Goal: Task Accomplishment & Management: Manage account settings

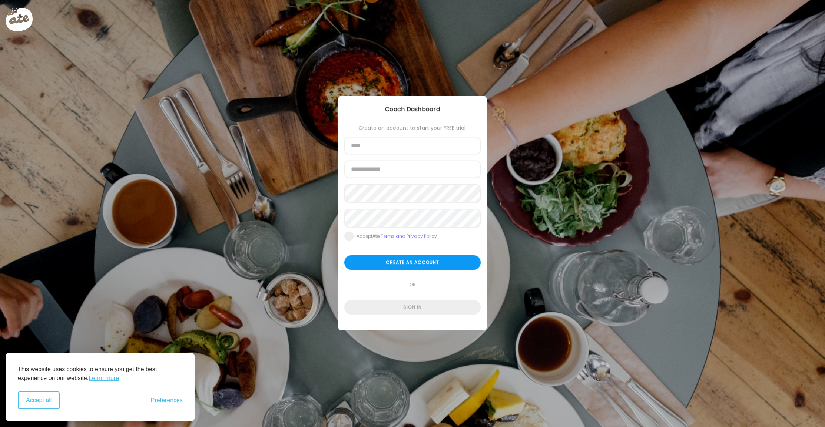
click at [52, 397] on button "Accept all" at bounding box center [39, 401] width 42 height 18
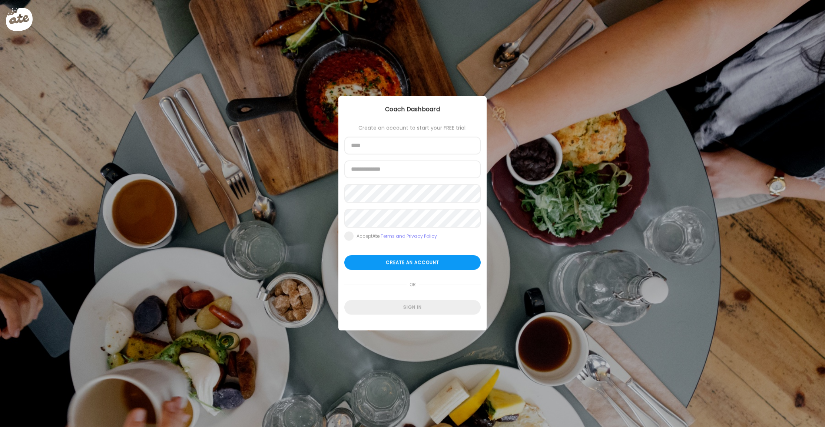
click at [440, 36] on div "Ate Coach Dashboard Wahoo! It’s official Take a moment to set up your Coach Pro…" at bounding box center [412, 213] width 825 height 427
click at [410, 309] on div "Sign in" at bounding box center [412, 307] width 136 height 15
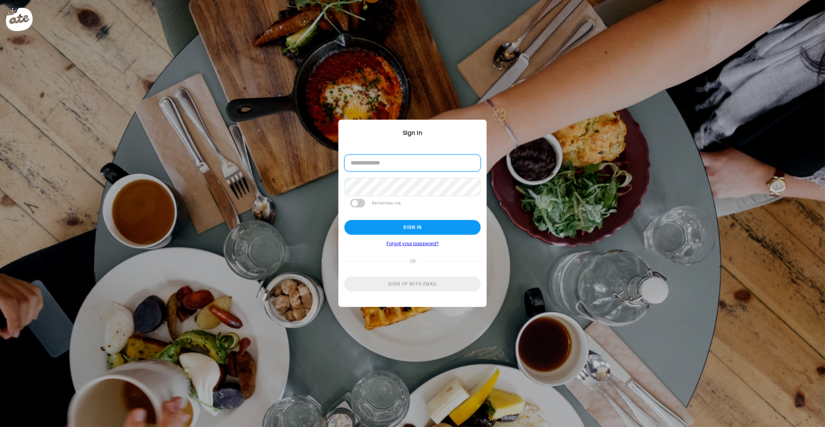
paste input "**********"
click at [416, 230] on div "Sign in" at bounding box center [412, 227] width 136 height 15
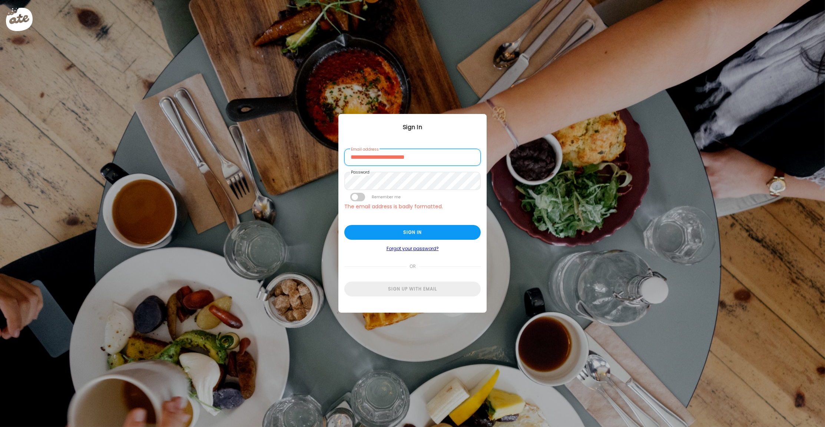
click at [442, 160] on input "**********" at bounding box center [412, 157] width 136 height 17
type input "**********"
click at [404, 230] on div "Sign in" at bounding box center [412, 233] width 136 height 15
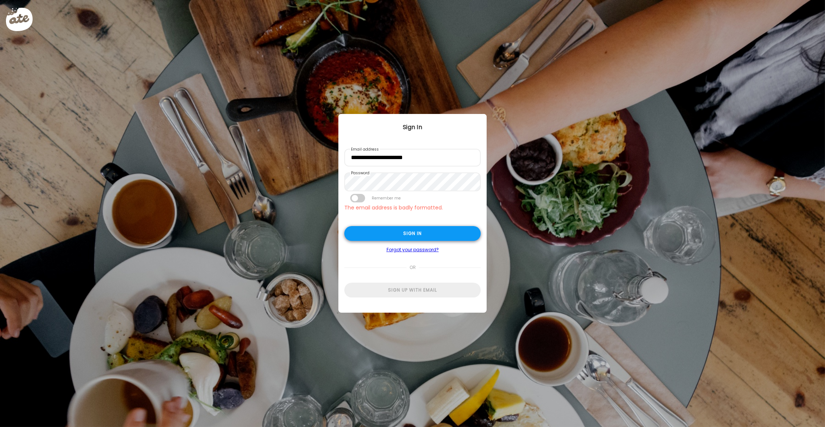
type input "**********"
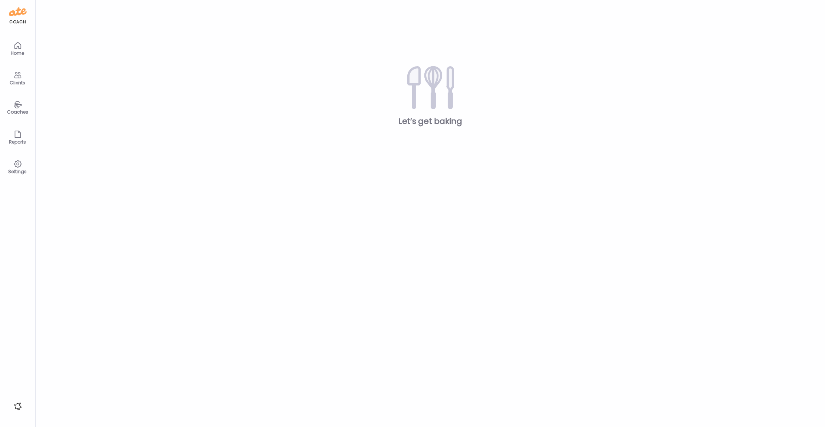
click at [16, 104] on icon at bounding box center [17, 104] width 9 height 9
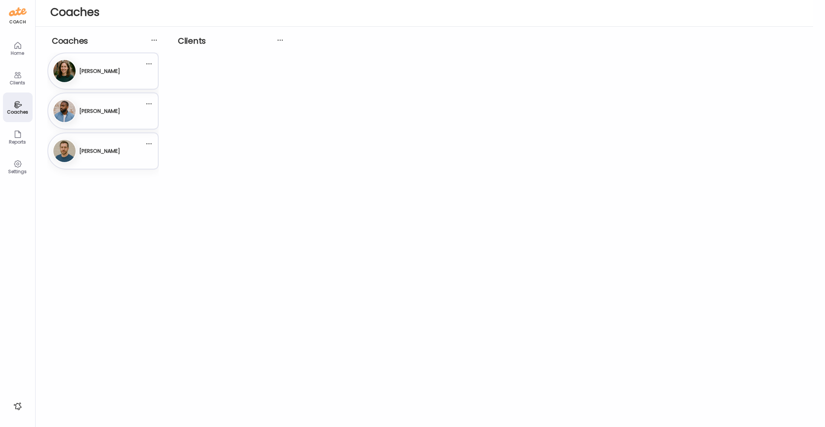
click at [117, 71] on h3 "[PERSON_NAME]" at bounding box center [99, 71] width 41 height 8
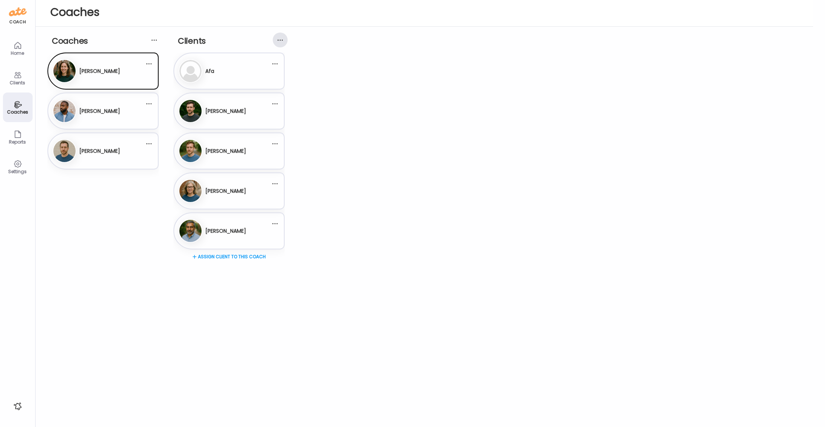
click at [282, 40] on div at bounding box center [280, 40] width 15 height 15
click at [277, 40] on div at bounding box center [280, 40] width 15 height 15
click at [276, 64] on div at bounding box center [274, 63] width 15 height 15
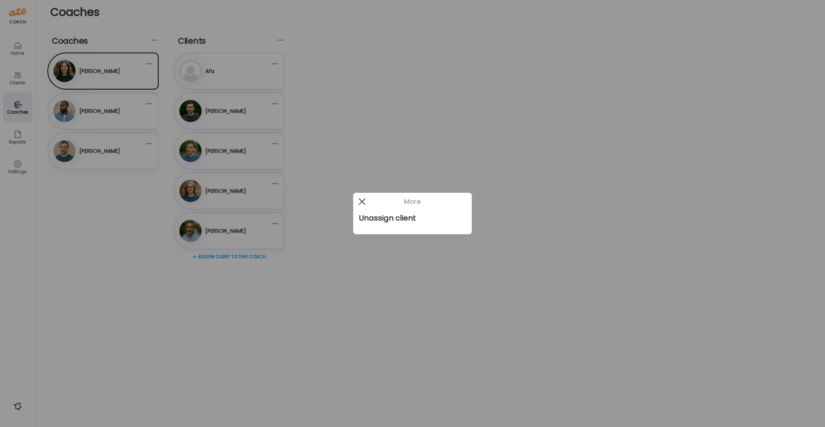
click at [359, 199] on span at bounding box center [362, 202] width 7 height 7
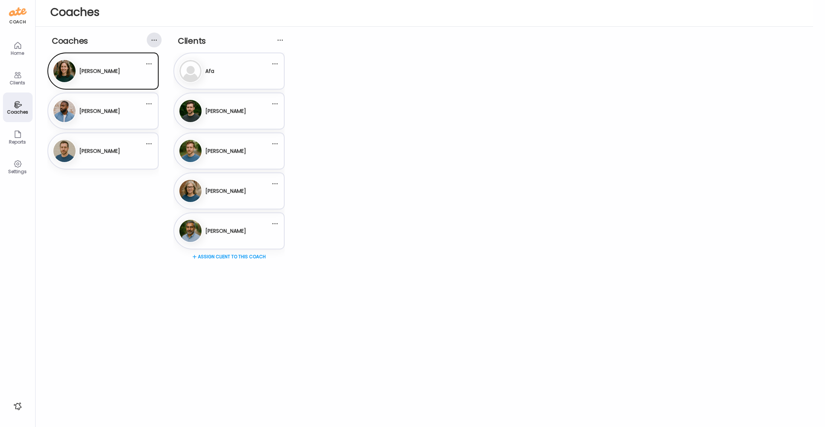
click at [157, 42] on div at bounding box center [154, 40] width 15 height 15
click at [151, 40] on div at bounding box center [154, 40] width 15 height 15
click at [146, 65] on div at bounding box center [148, 63] width 15 height 15
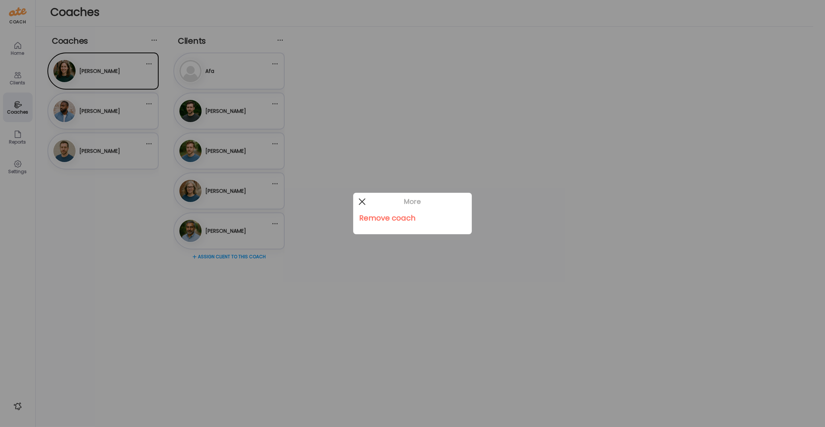
click at [362, 200] on div at bounding box center [361, 201] width 15 height 15
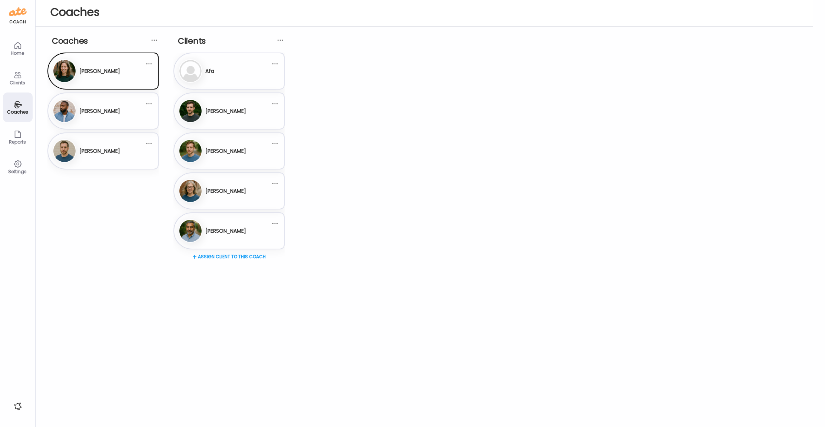
click at [19, 163] on icon at bounding box center [18, 164] width 2 height 2
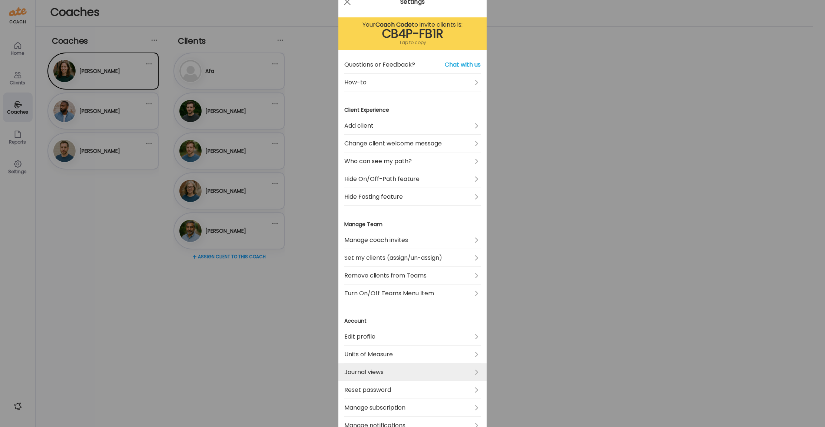
scroll to position [28, 0]
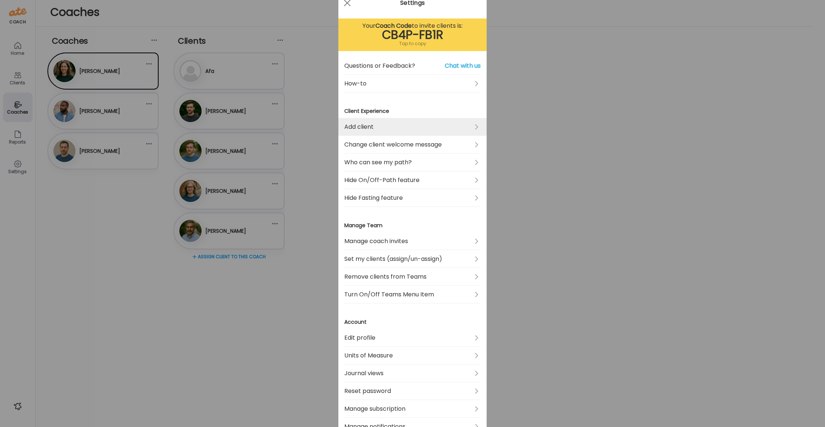
click at [396, 131] on link "Add client" at bounding box center [412, 127] width 136 height 18
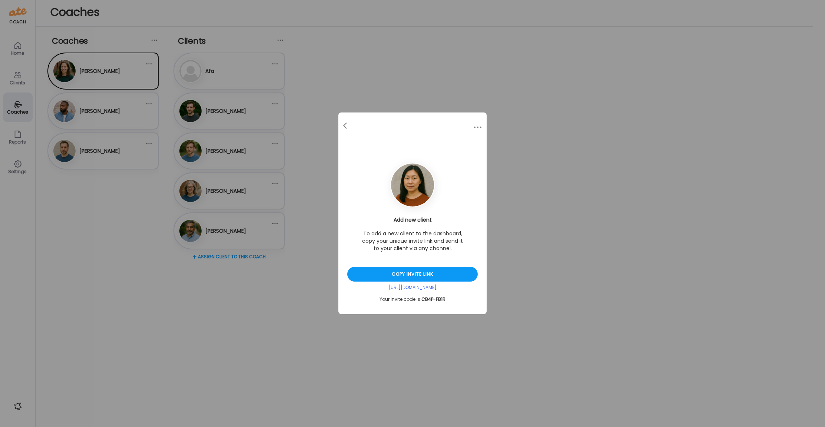
scroll to position [0, 0]
click at [343, 124] on div at bounding box center [345, 126] width 15 height 15
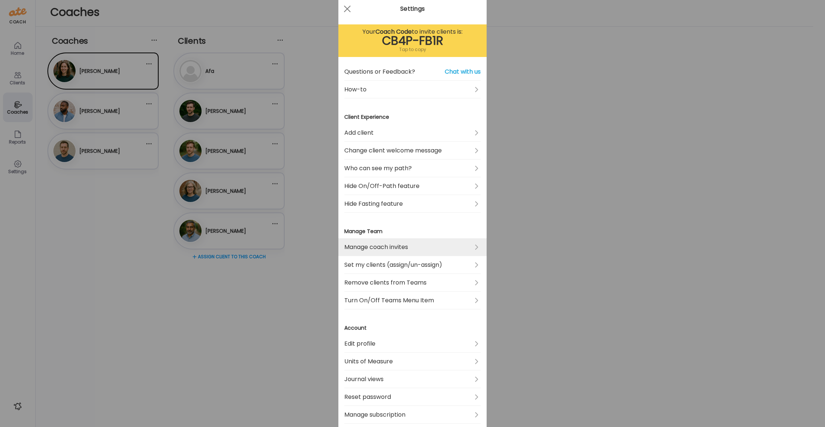
scroll to position [23, 0]
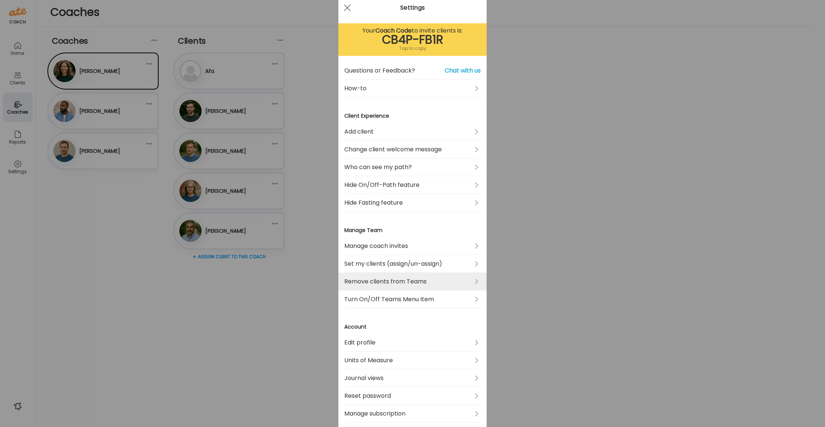
click at [410, 281] on link "Remove clients from Teams" at bounding box center [412, 282] width 136 height 18
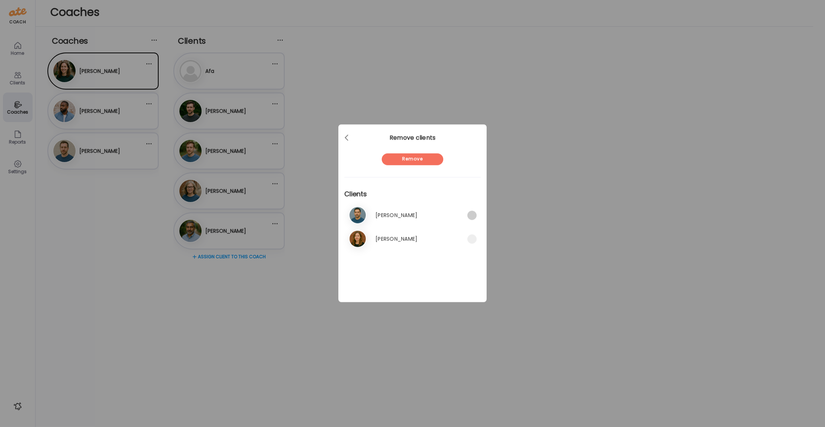
click at [472, 219] on span at bounding box center [471, 215] width 9 height 9
click at [469, 216] on span at bounding box center [471, 215] width 9 height 9
click at [347, 138] on div at bounding box center [347, 138] width 15 height 15
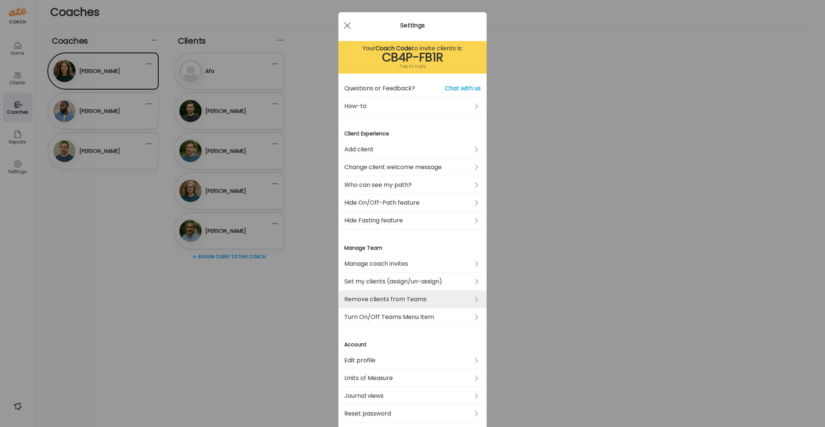
scroll to position [8, 0]
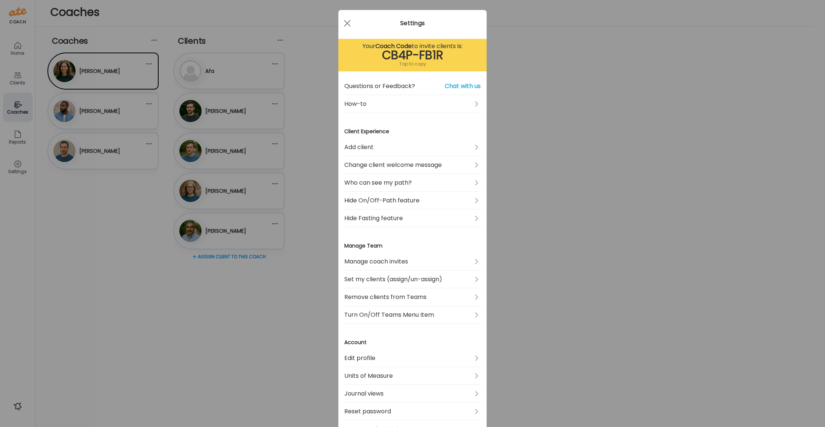
click at [222, 338] on div "Ate Coach Dashboard Wahoo! It’s official Take a moment to set up your Coach Pro…" at bounding box center [412, 213] width 825 height 427
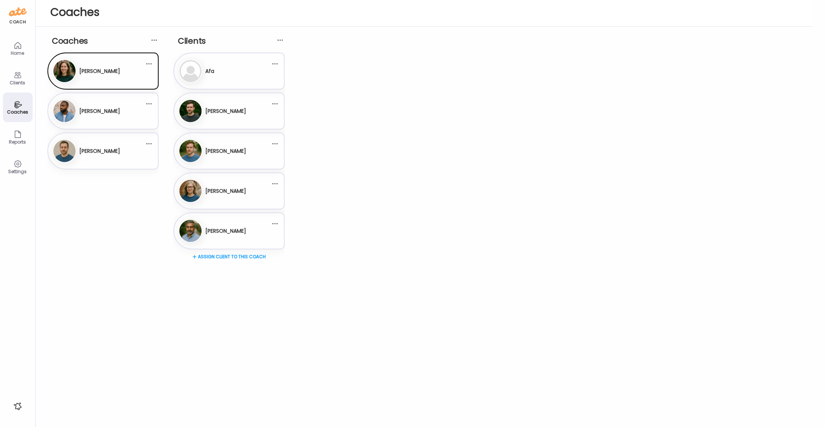
click at [10, 166] on div "Settings" at bounding box center [18, 167] width 30 height 30
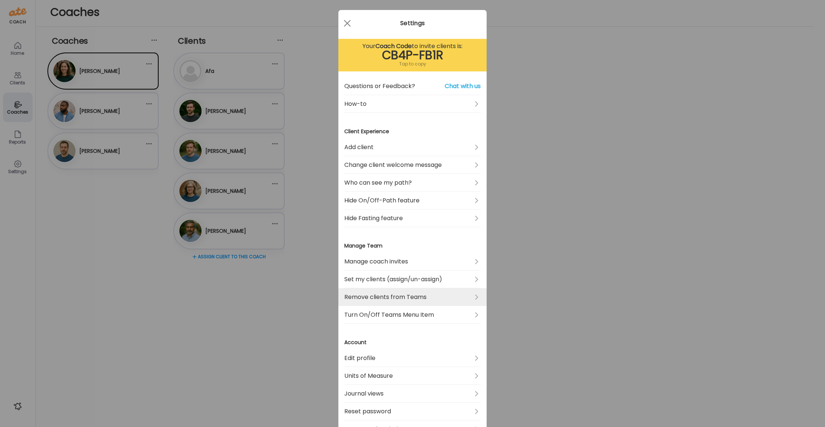
click at [466, 292] on link "Remove clients from Teams" at bounding box center [412, 298] width 136 height 18
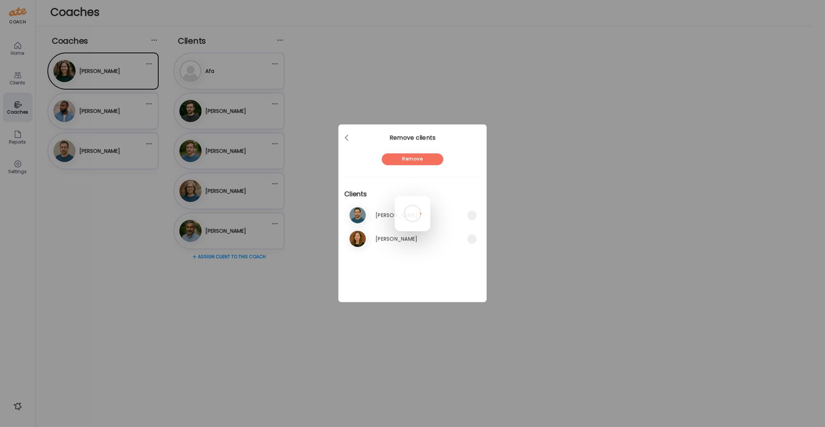
scroll to position [0, 0]
click at [347, 139] on span at bounding box center [346, 137] width 4 height 4
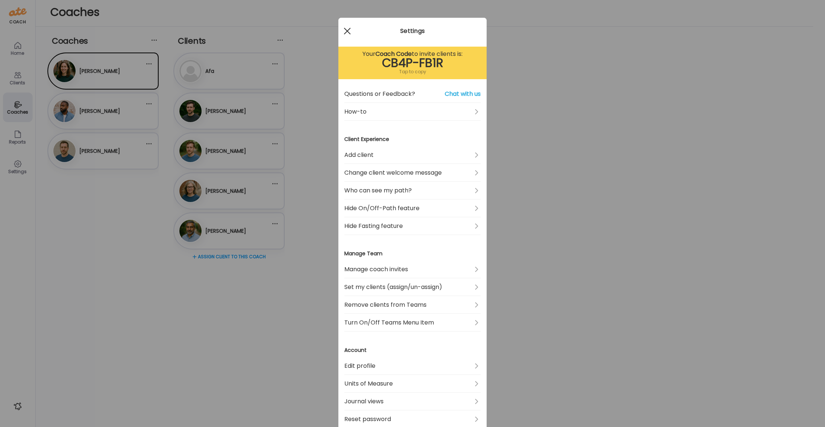
click at [348, 28] on div at bounding box center [347, 31] width 15 height 15
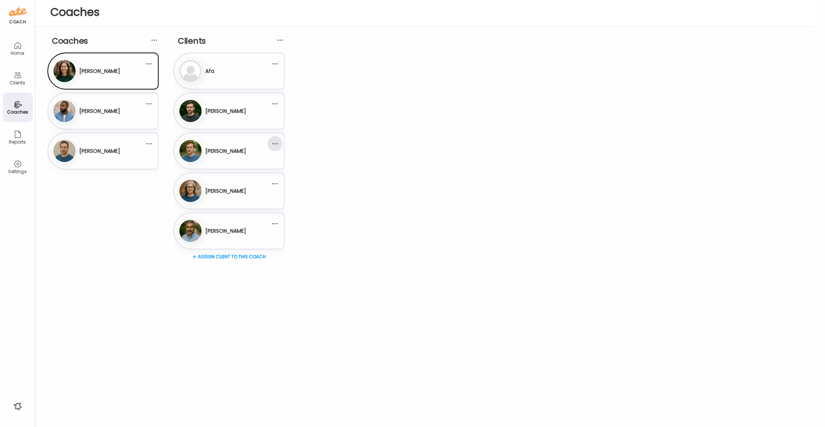
click at [274, 141] on div at bounding box center [274, 143] width 15 height 15
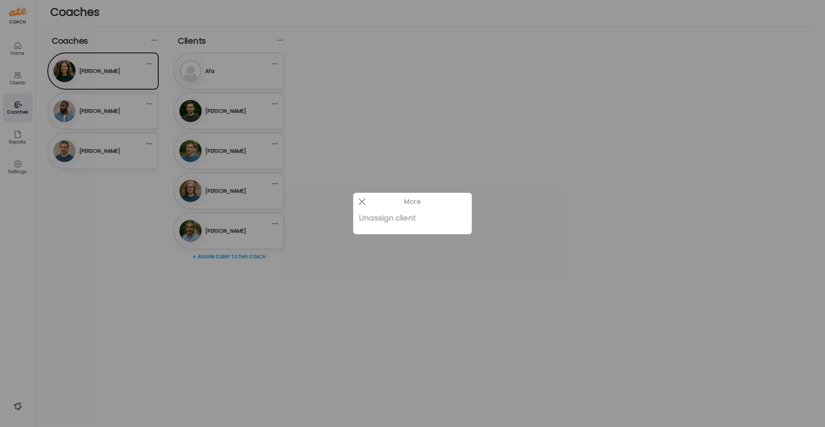
click at [379, 223] on div "Unassign client" at bounding box center [412, 218] width 107 height 15
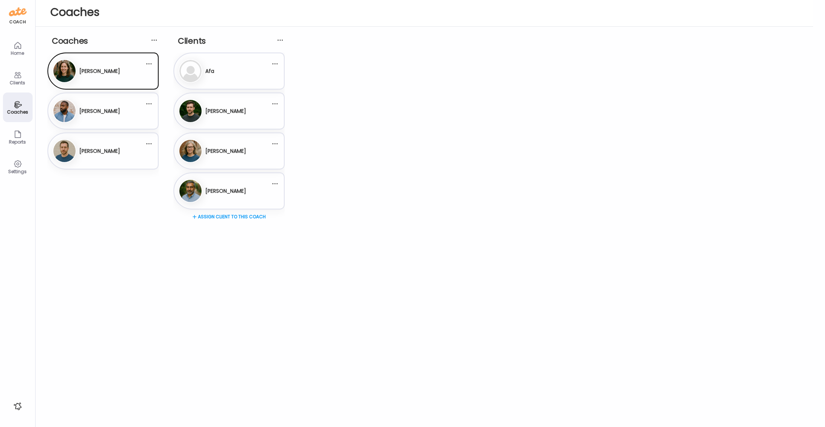
click at [17, 170] on div "Settings" at bounding box center [17, 171] width 27 height 5
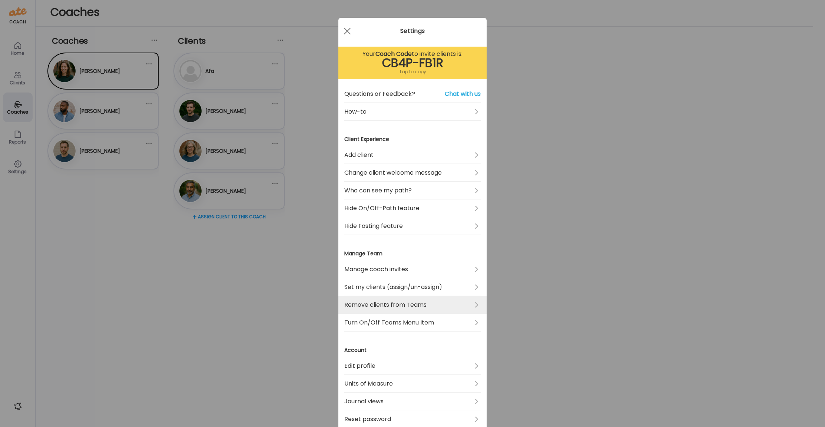
click at [477, 301] on link "Remove clients from Teams" at bounding box center [412, 305] width 136 height 18
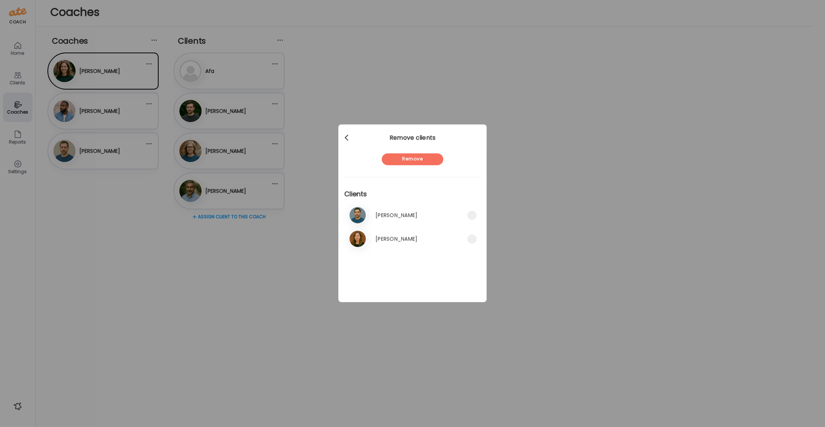
click at [346, 137] on div at bounding box center [347, 138] width 15 height 15
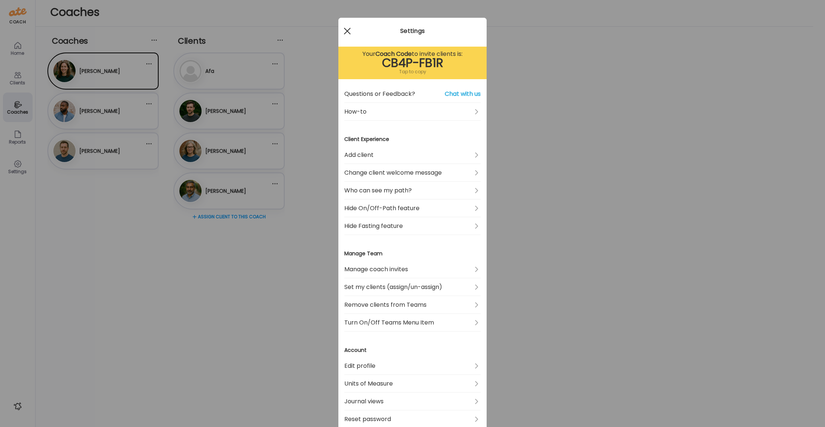
click at [349, 31] on div at bounding box center [347, 31] width 15 height 15
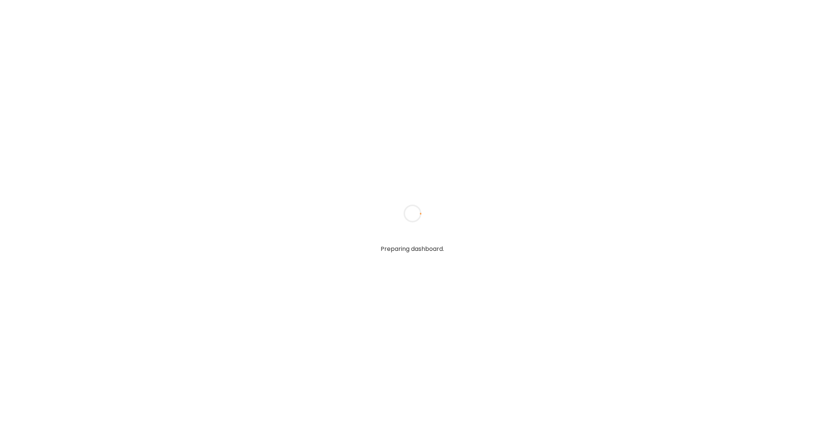
type input "**********"
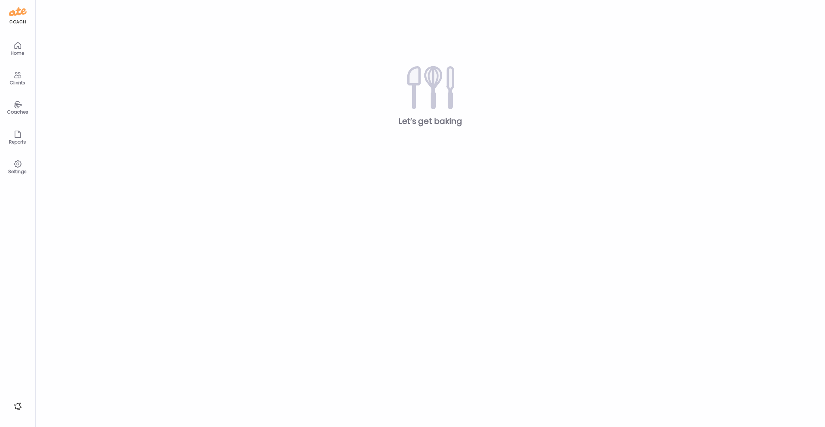
click at [16, 171] on div "Settings" at bounding box center [17, 171] width 27 height 5
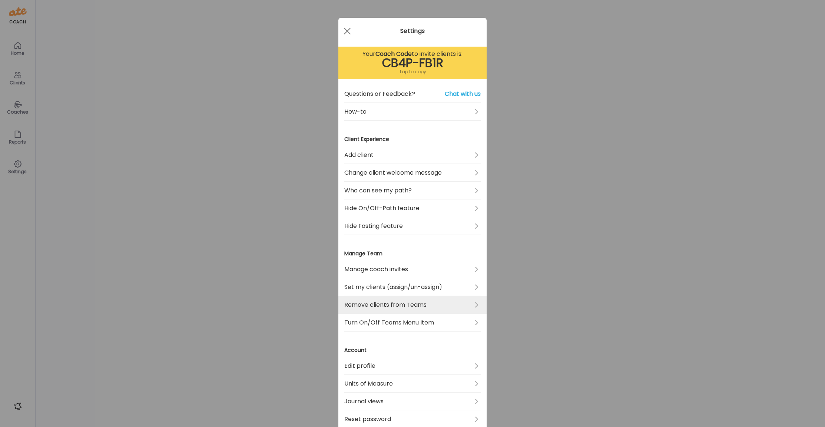
click at [404, 306] on link "Remove clients from Teams" at bounding box center [412, 305] width 136 height 18
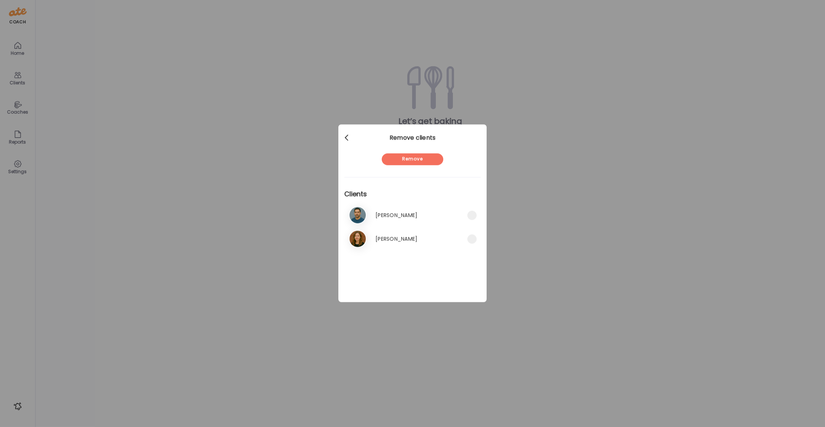
click at [343, 137] on div at bounding box center [347, 138] width 15 height 15
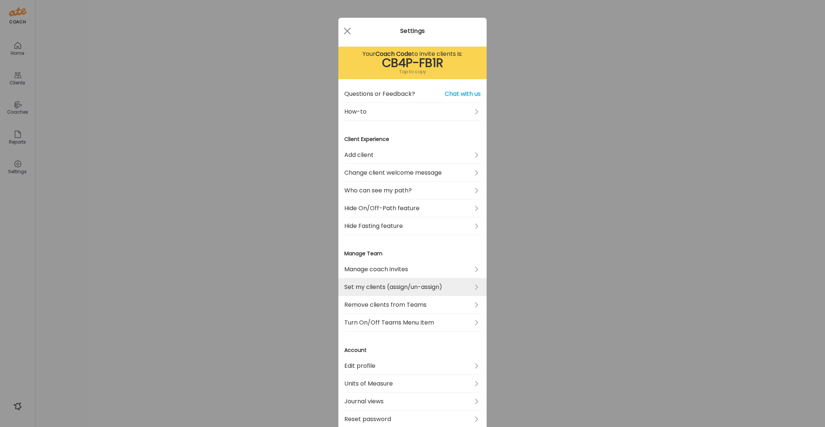
click at [438, 285] on link "Set my clients (assign/un-assign)" at bounding box center [412, 288] width 136 height 18
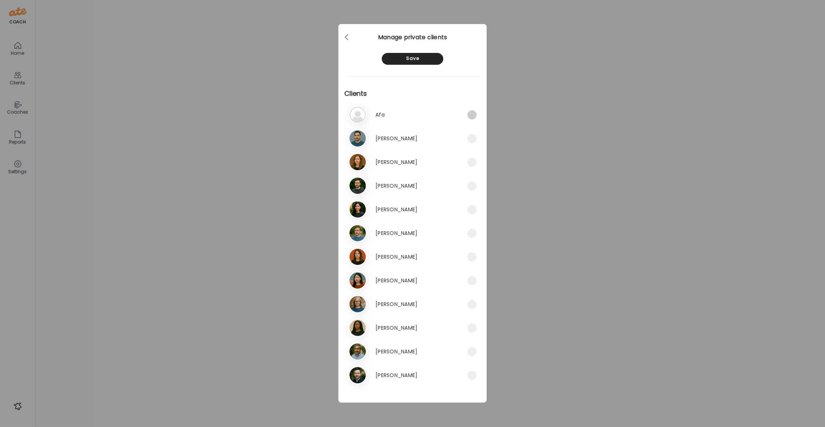
click at [469, 112] on span at bounding box center [471, 114] width 9 height 9
click at [471, 138] on span at bounding box center [471, 138] width 9 height 9
click at [472, 114] on span at bounding box center [471, 114] width 9 height 9
click at [473, 143] on div "2. An [PERSON_NAME]" at bounding box center [412, 138] width 136 height 21
click at [472, 139] on span at bounding box center [471, 138] width 9 height 9
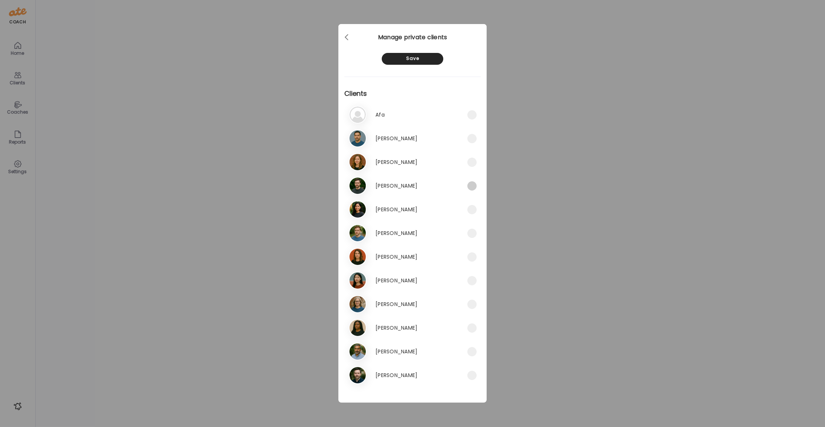
click at [470, 190] on span at bounding box center [471, 185] width 9 height 9
click at [472, 211] on span at bounding box center [471, 209] width 9 height 9
click at [466, 185] on div "Co [PERSON_NAME]" at bounding box center [408, 186] width 119 height 18
click at [469, 212] on span at bounding box center [471, 209] width 9 height 9
click at [349, 41] on div at bounding box center [347, 37] width 15 height 15
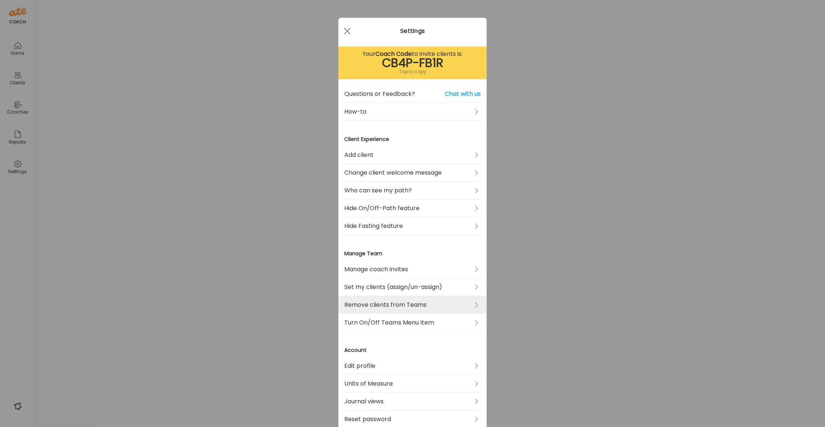
click at [430, 303] on link "Remove clients from Teams" at bounding box center [412, 305] width 136 height 18
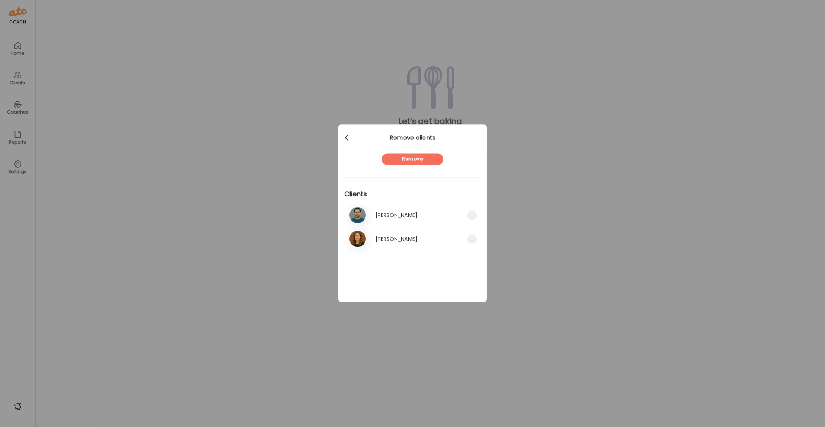
click at [346, 139] on div at bounding box center [347, 138] width 15 height 15
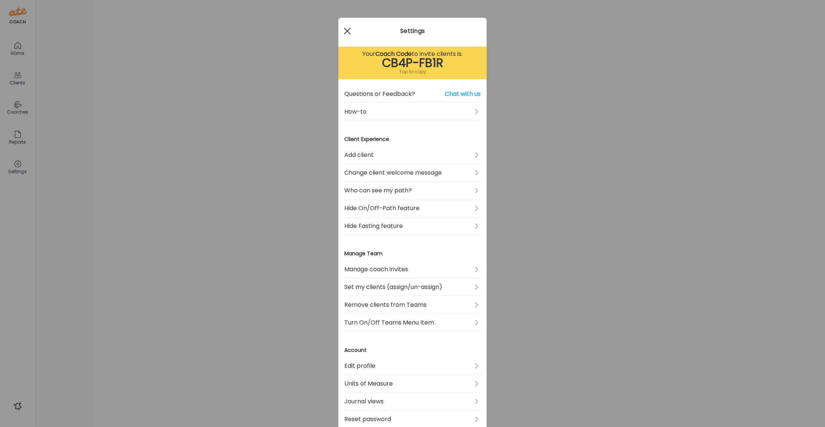
click at [346, 31] on span at bounding box center [347, 31] width 7 height 7
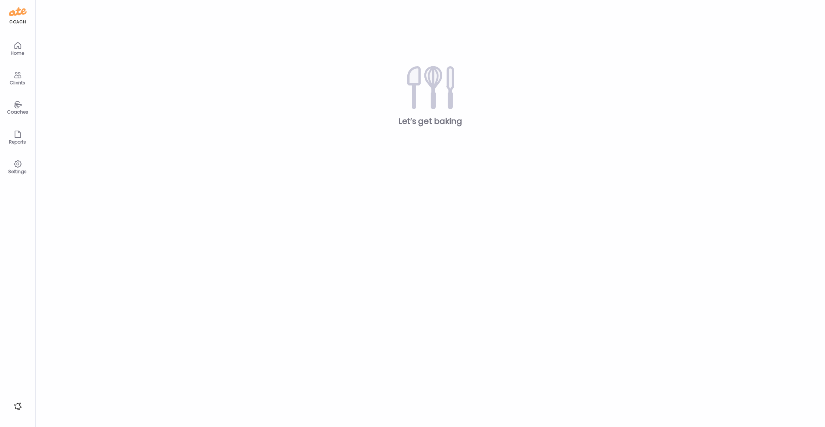
click at [15, 113] on div "Coaches" at bounding box center [17, 112] width 27 height 5
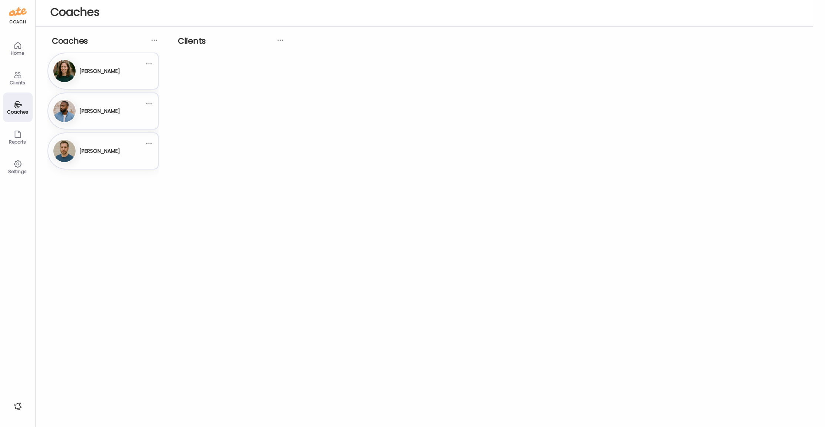
click at [111, 71] on h3 "[PERSON_NAME]" at bounding box center [99, 71] width 41 height 8
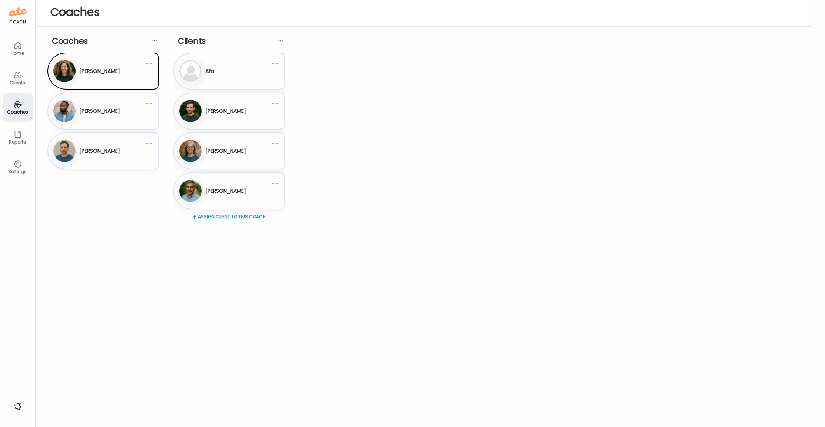
click at [104, 109] on h3 "[PERSON_NAME]" at bounding box center [99, 111] width 41 height 8
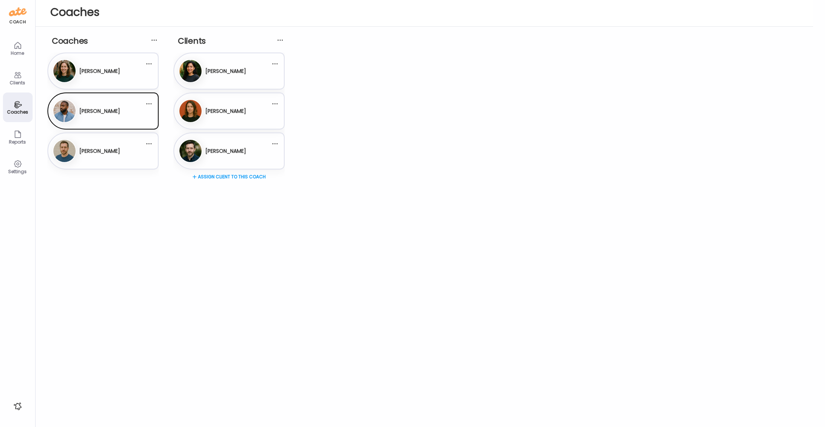
click at [103, 151] on h3 "[PERSON_NAME]" at bounding box center [99, 151] width 41 height 8
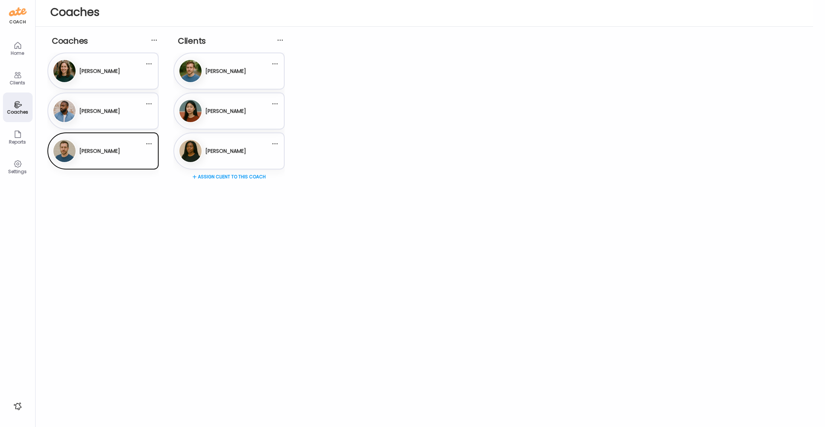
click at [97, 112] on h3 "[PERSON_NAME]" at bounding box center [99, 111] width 41 height 8
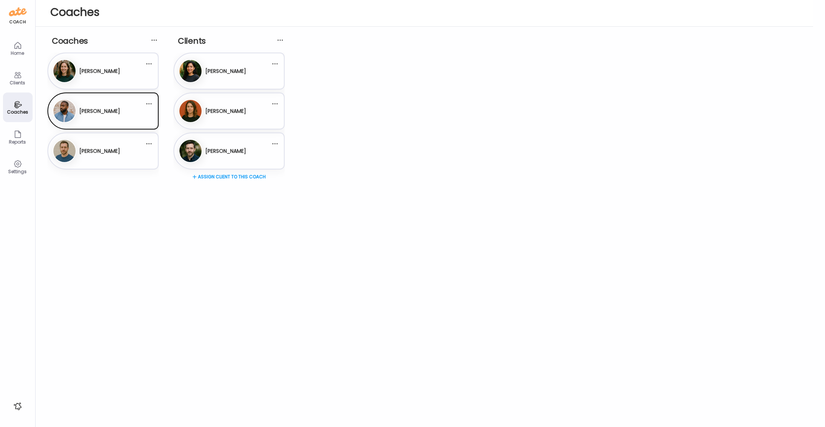
click at [96, 79] on div "[PERSON_NAME]" at bounding box center [99, 71] width 41 height 18
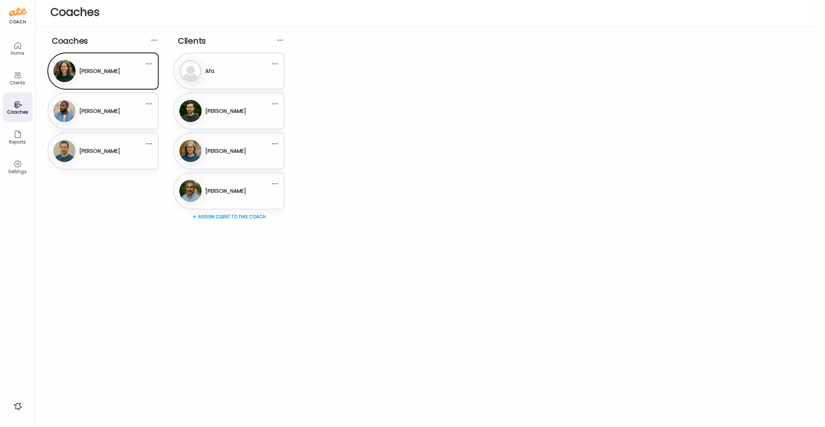
click at [101, 111] on h3 "[PERSON_NAME]" at bounding box center [99, 111] width 41 height 8
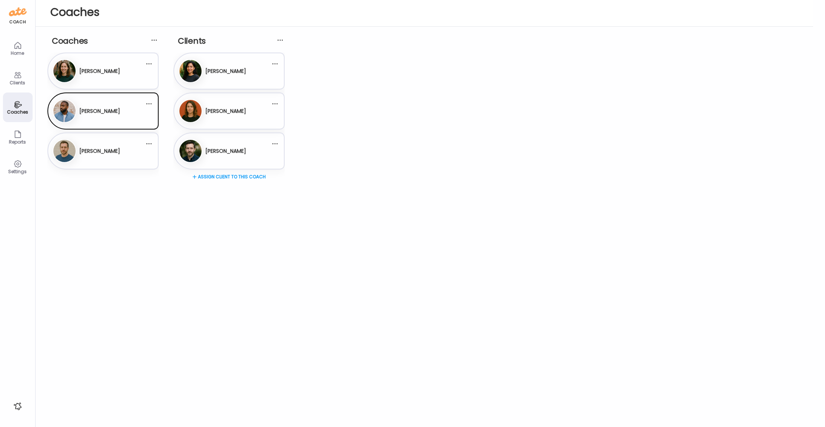
click at [94, 149] on h3 "[PERSON_NAME]" at bounding box center [99, 151] width 41 height 8
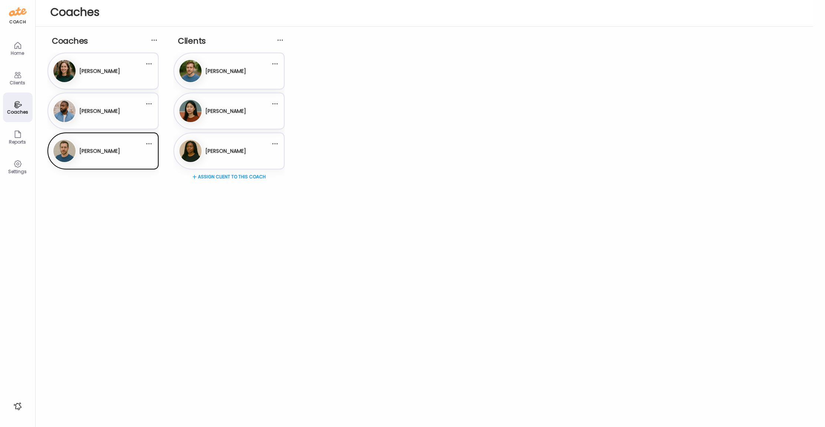
click at [101, 76] on div "[PERSON_NAME]" at bounding box center [99, 71] width 41 height 18
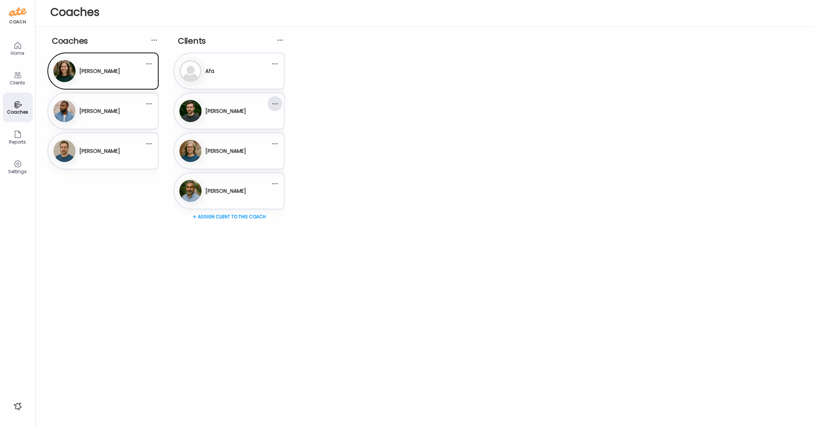
click at [277, 103] on div at bounding box center [274, 103] width 15 height 15
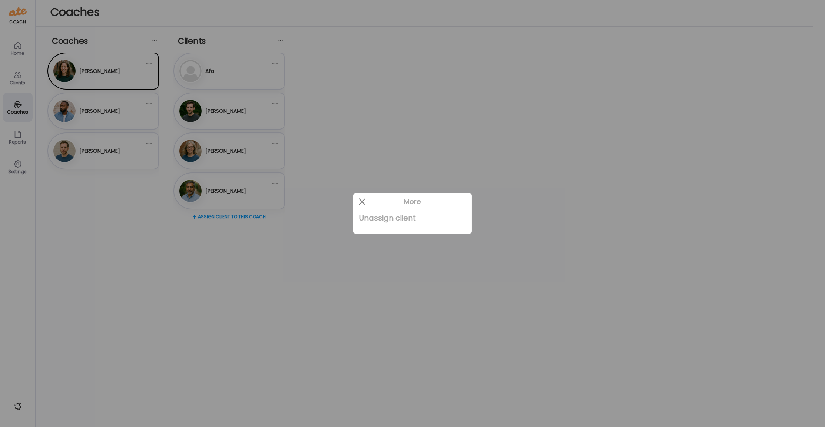
click at [393, 222] on div "Unassign client" at bounding box center [412, 218] width 107 height 15
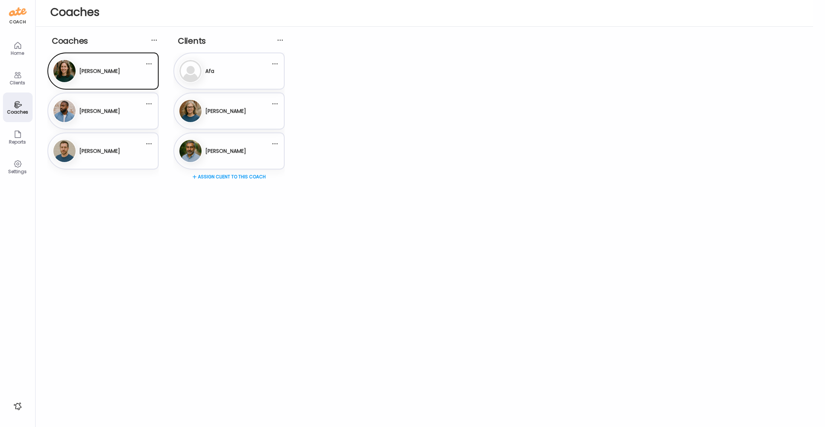
click at [97, 109] on h3 "[PERSON_NAME]" at bounding box center [99, 111] width 41 height 8
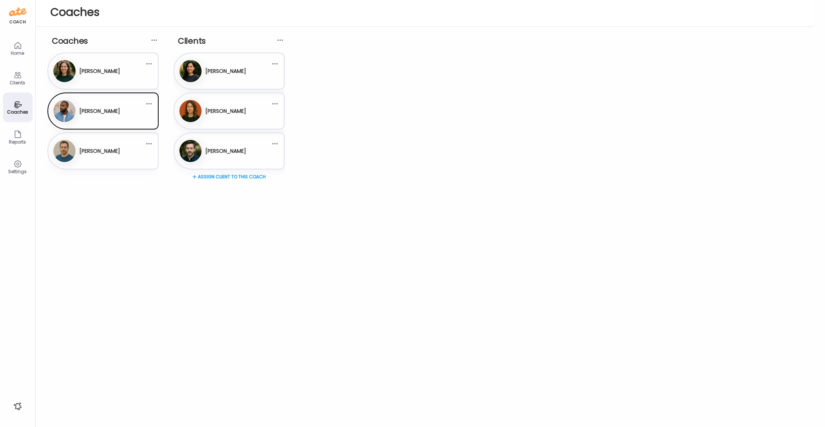
click at [91, 146] on div "[PERSON_NAME]" at bounding box center [99, 151] width 41 height 18
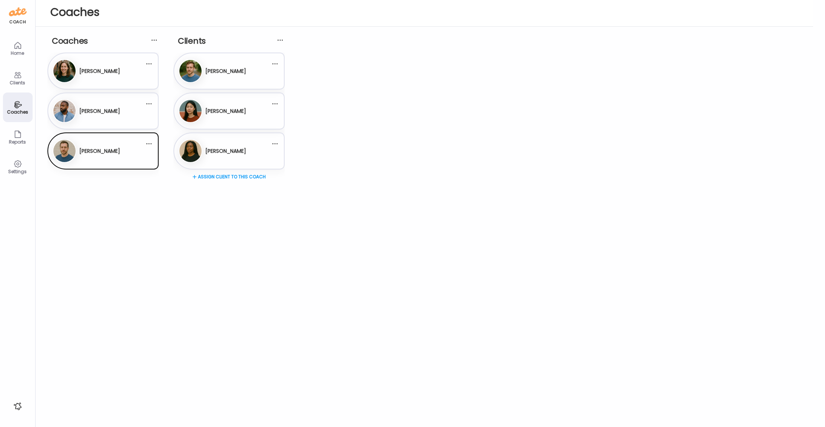
click at [89, 73] on h3 "[PERSON_NAME]" at bounding box center [99, 71] width 41 height 8
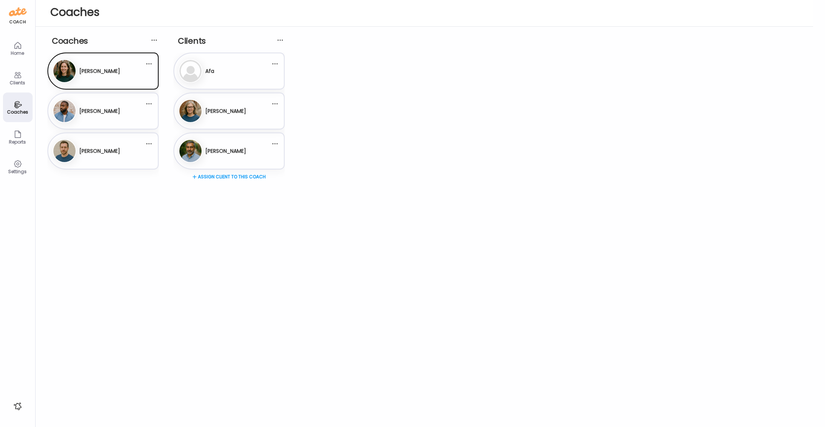
click at [220, 175] on div "Assign client to this coach" at bounding box center [228, 202] width 111 height 59
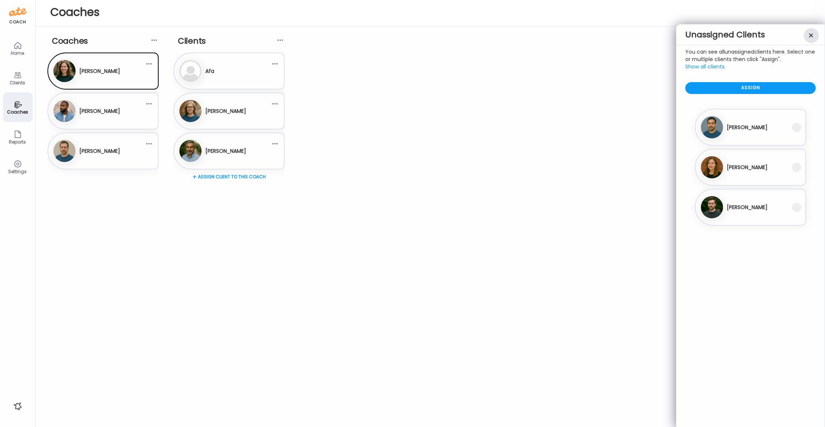
click at [810, 38] on div at bounding box center [810, 35] width 15 height 15
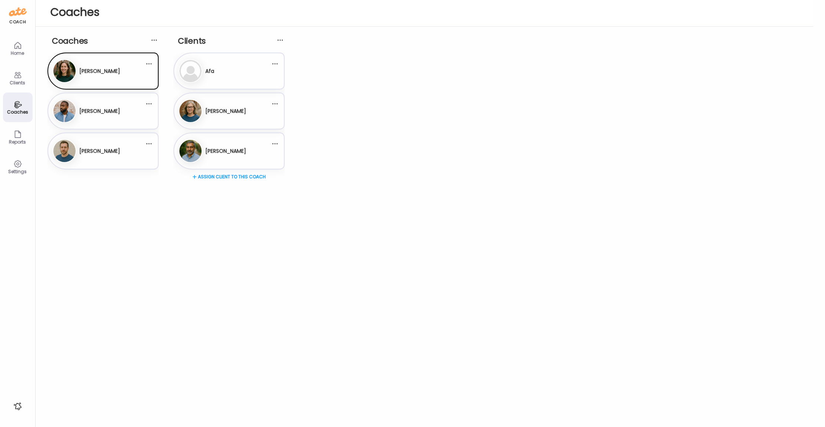
click at [20, 165] on icon at bounding box center [17, 164] width 7 height 7
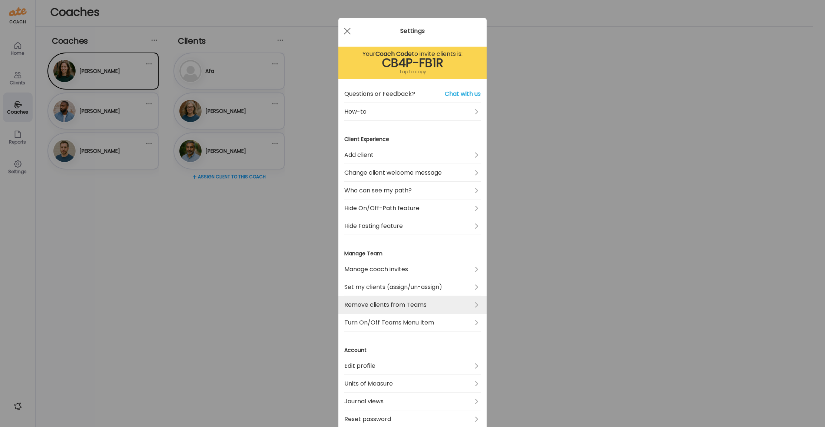
click at [440, 301] on link "Remove clients from Teams" at bounding box center [412, 305] width 136 height 18
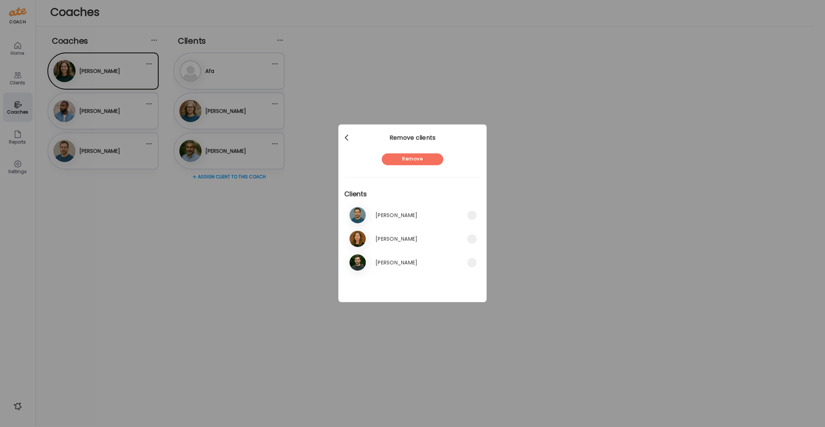
click at [347, 136] on span at bounding box center [346, 137] width 4 height 4
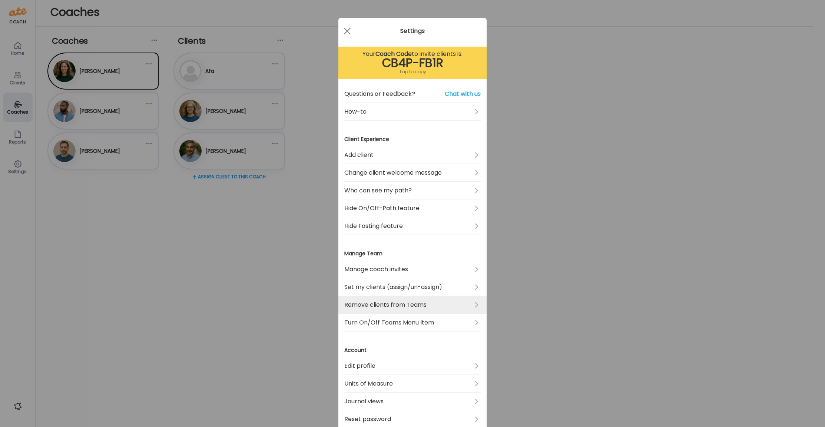
click at [414, 304] on link "Remove clients from Teams" at bounding box center [412, 305] width 136 height 18
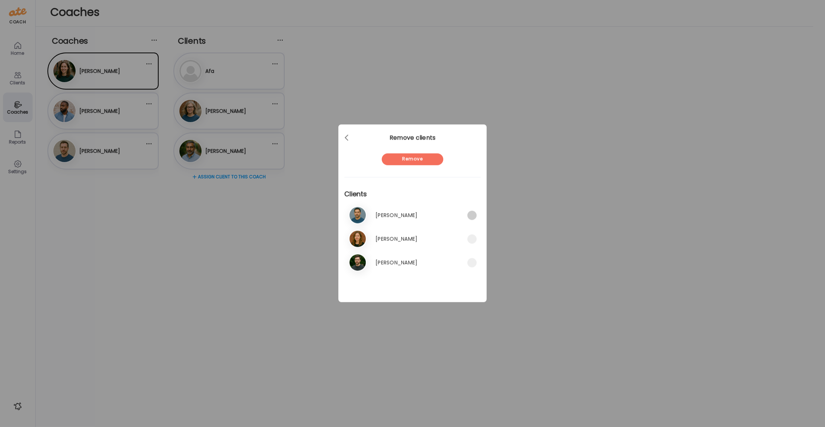
click at [469, 214] on span at bounding box center [471, 215] width 9 height 9
click at [469, 237] on span at bounding box center [471, 239] width 9 height 9
click at [470, 244] on div "2. Br [PERSON_NAME]" at bounding box center [412, 239] width 136 height 21
click at [471, 237] on span at bounding box center [471, 239] width 9 height 9
click at [471, 214] on span at bounding box center [471, 215] width 9 height 9
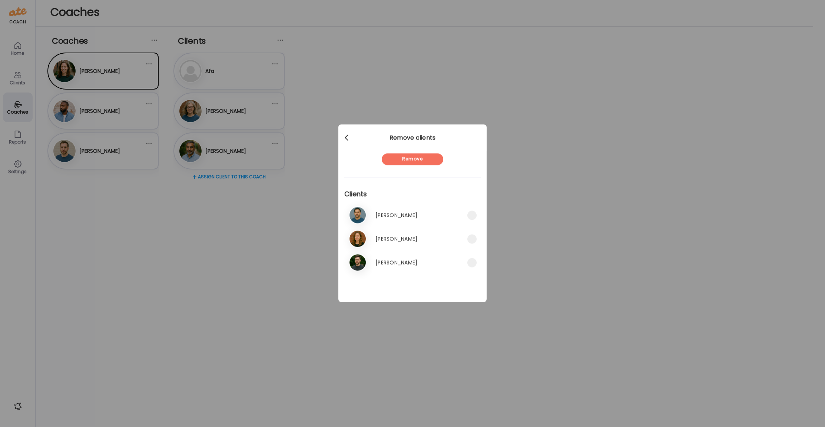
click at [348, 138] on div at bounding box center [347, 138] width 15 height 15
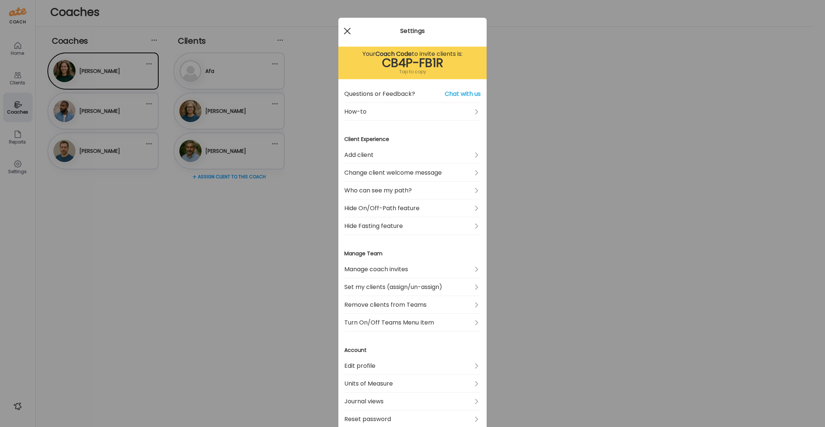
click at [347, 31] on span at bounding box center [347, 31] width 7 height 7
